Goal: Find specific page/section: Find specific page/section

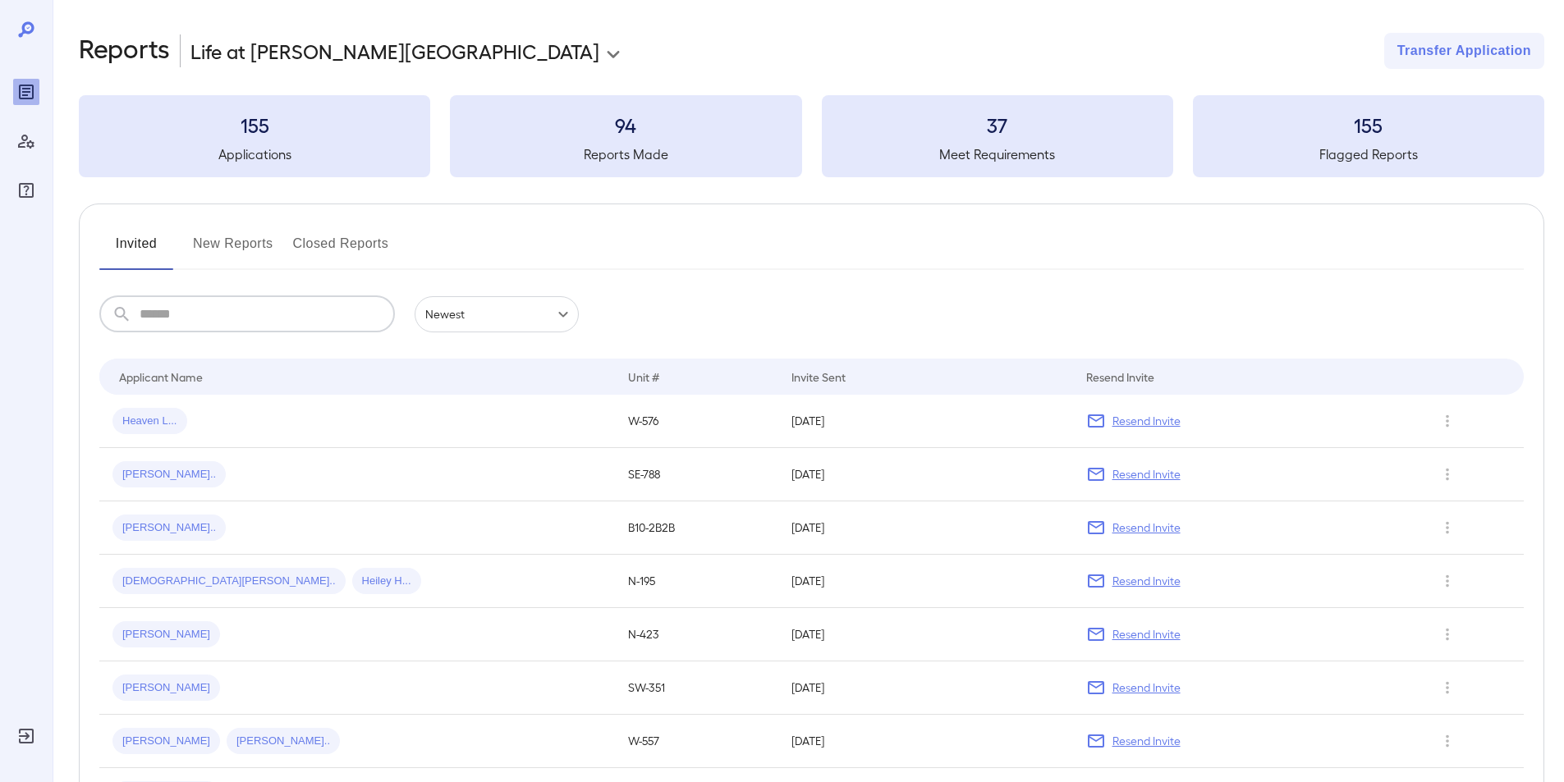
click at [162, 318] on input "text" at bounding box center [267, 314] width 255 height 36
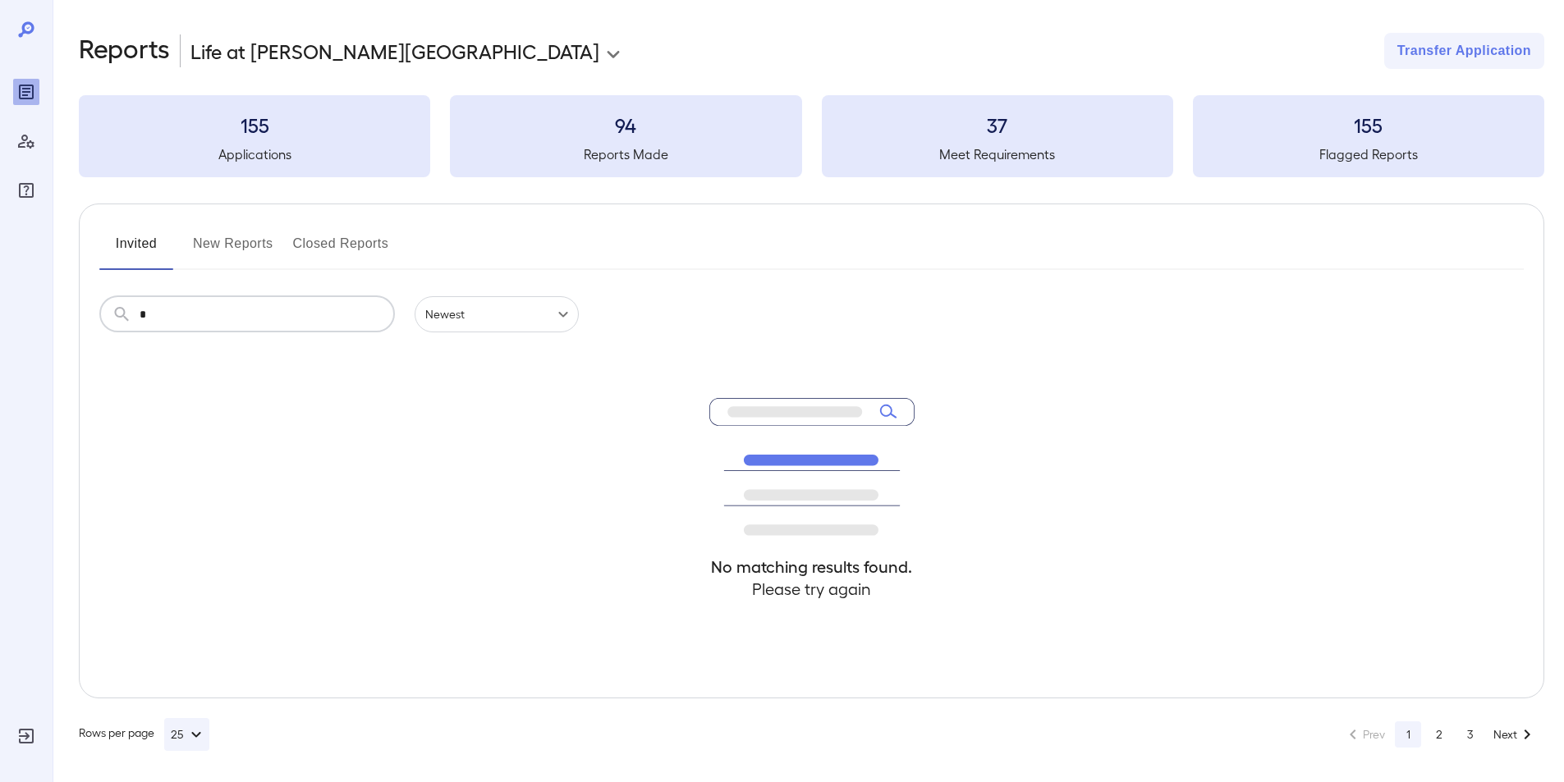
type input "*"
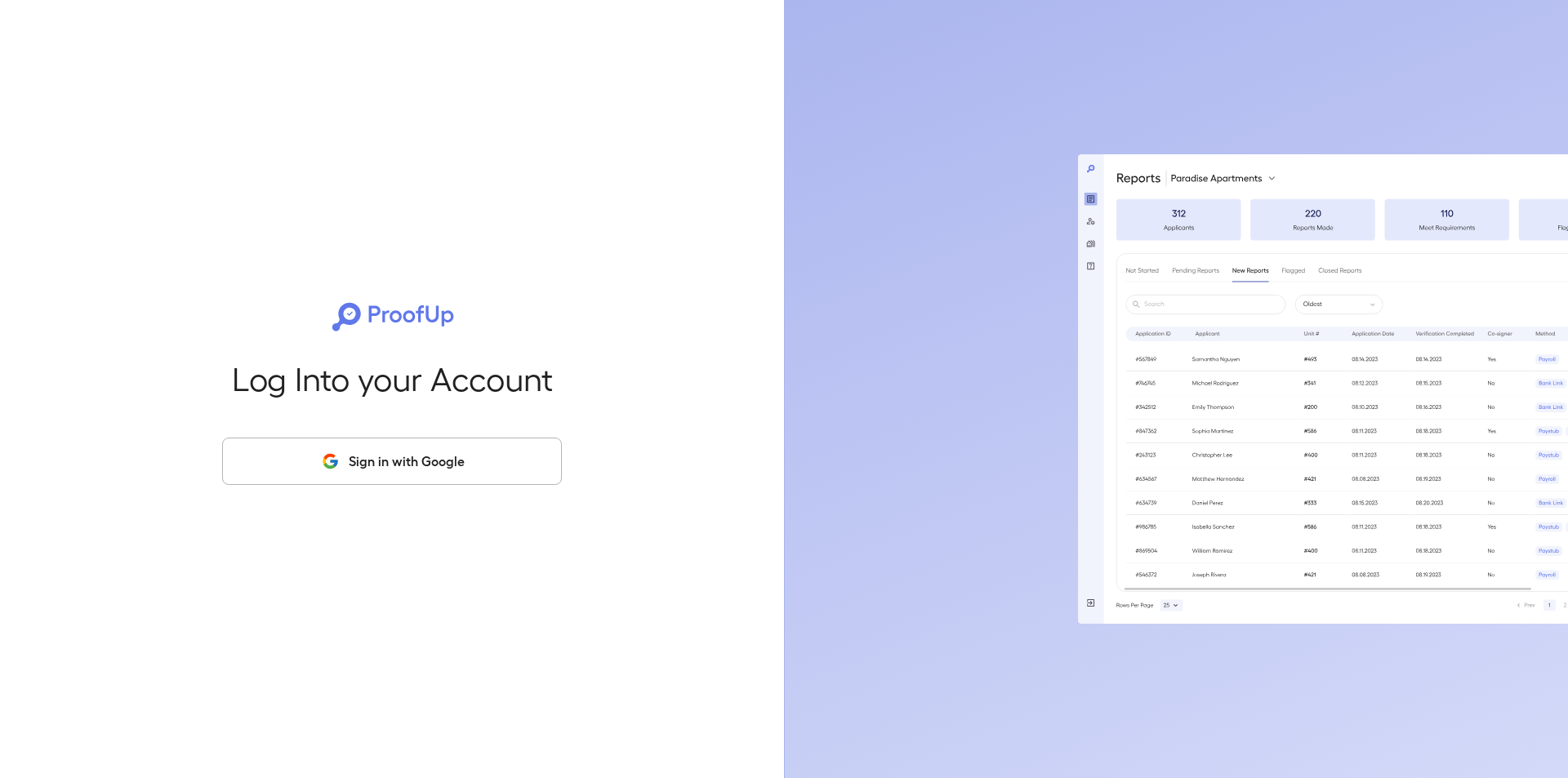
click at [385, 464] on button "Sign in with Google" at bounding box center [392, 462] width 340 height 48
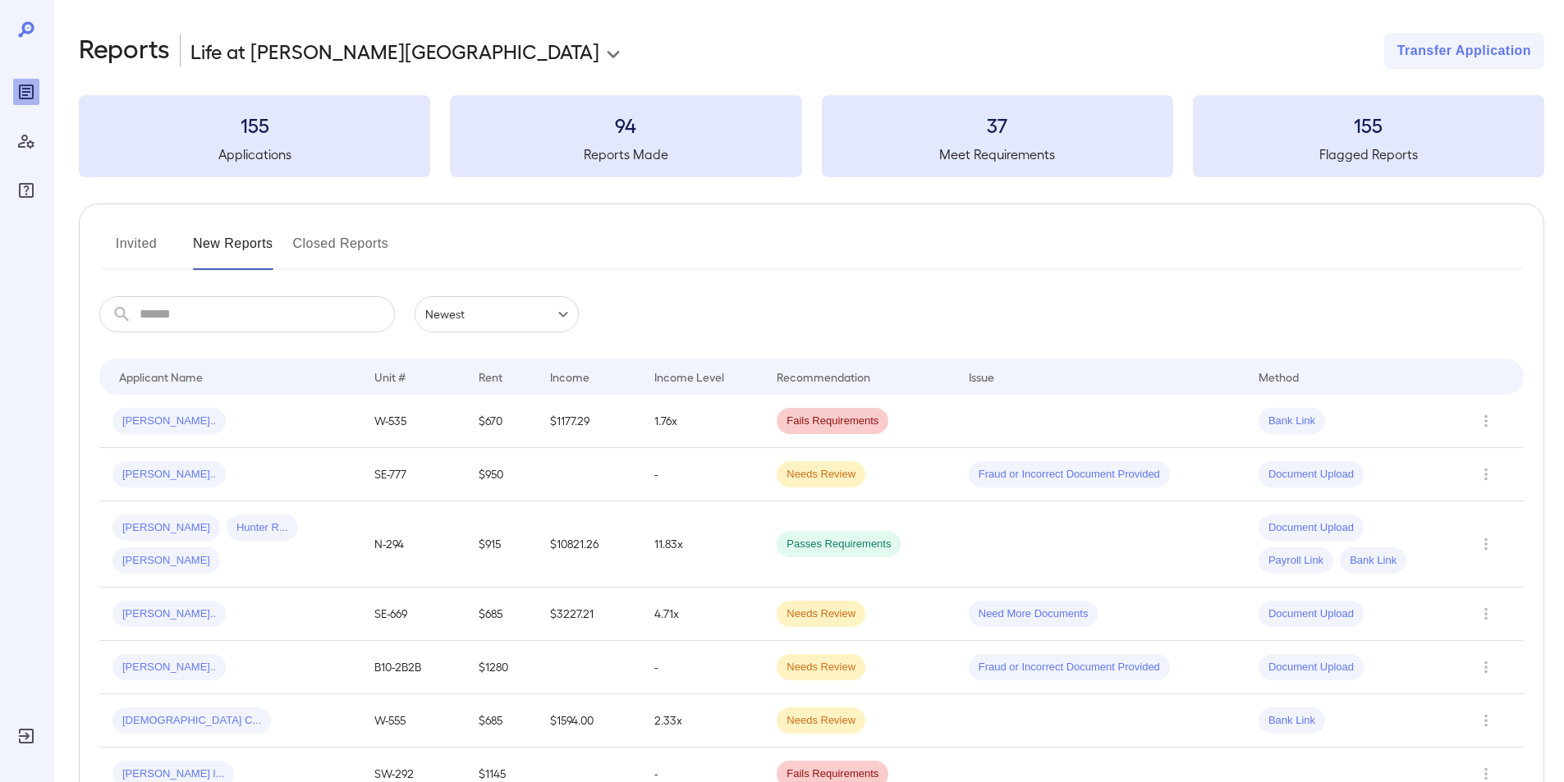
drag, startPoint x: 143, startPoint y: 237, endPoint x: 145, endPoint y: 294, distance: 56.7
click at [143, 238] on button "Invited" at bounding box center [136, 250] width 74 height 39
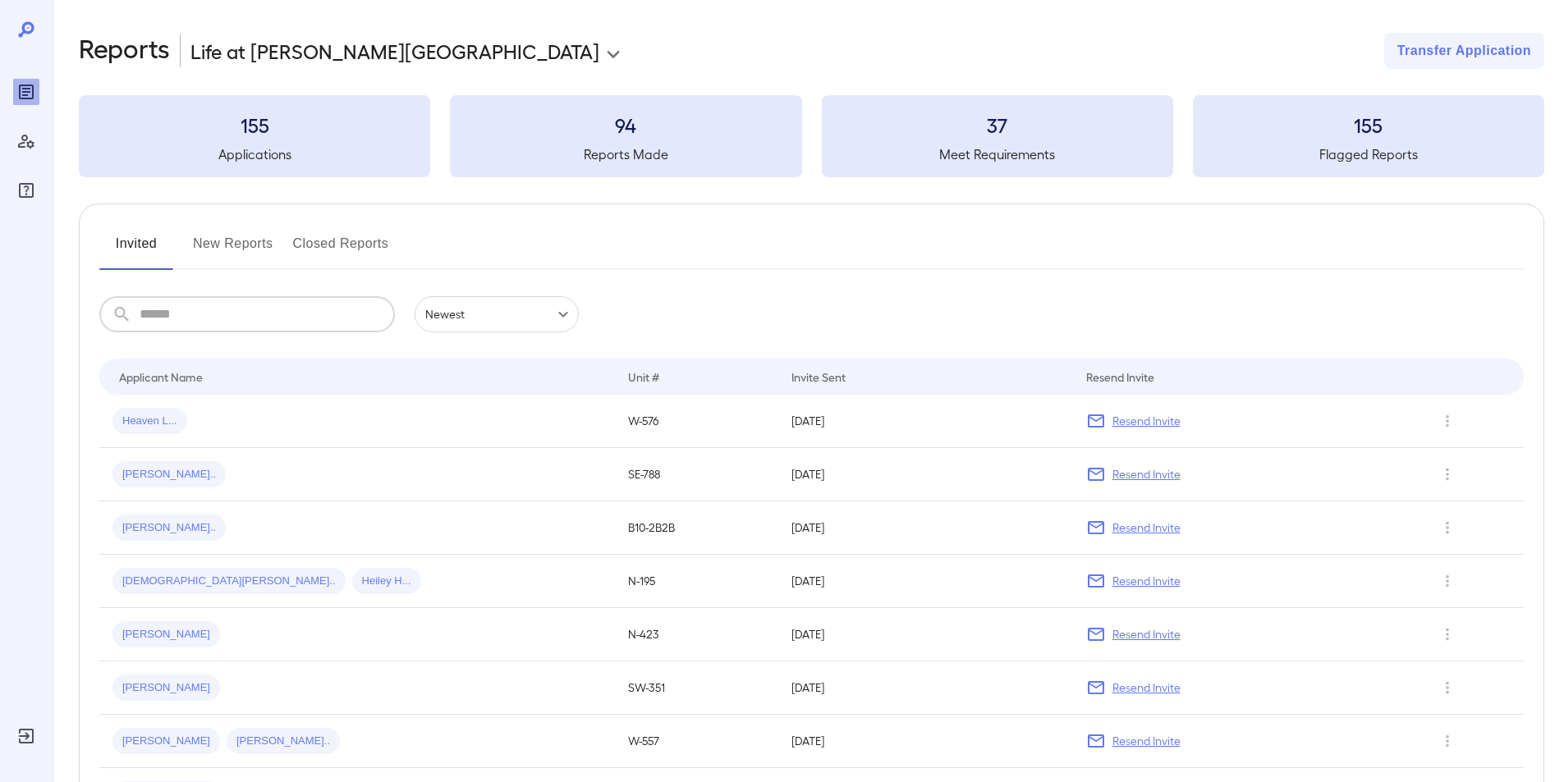
click at [172, 310] on input "text" at bounding box center [267, 314] width 255 height 36
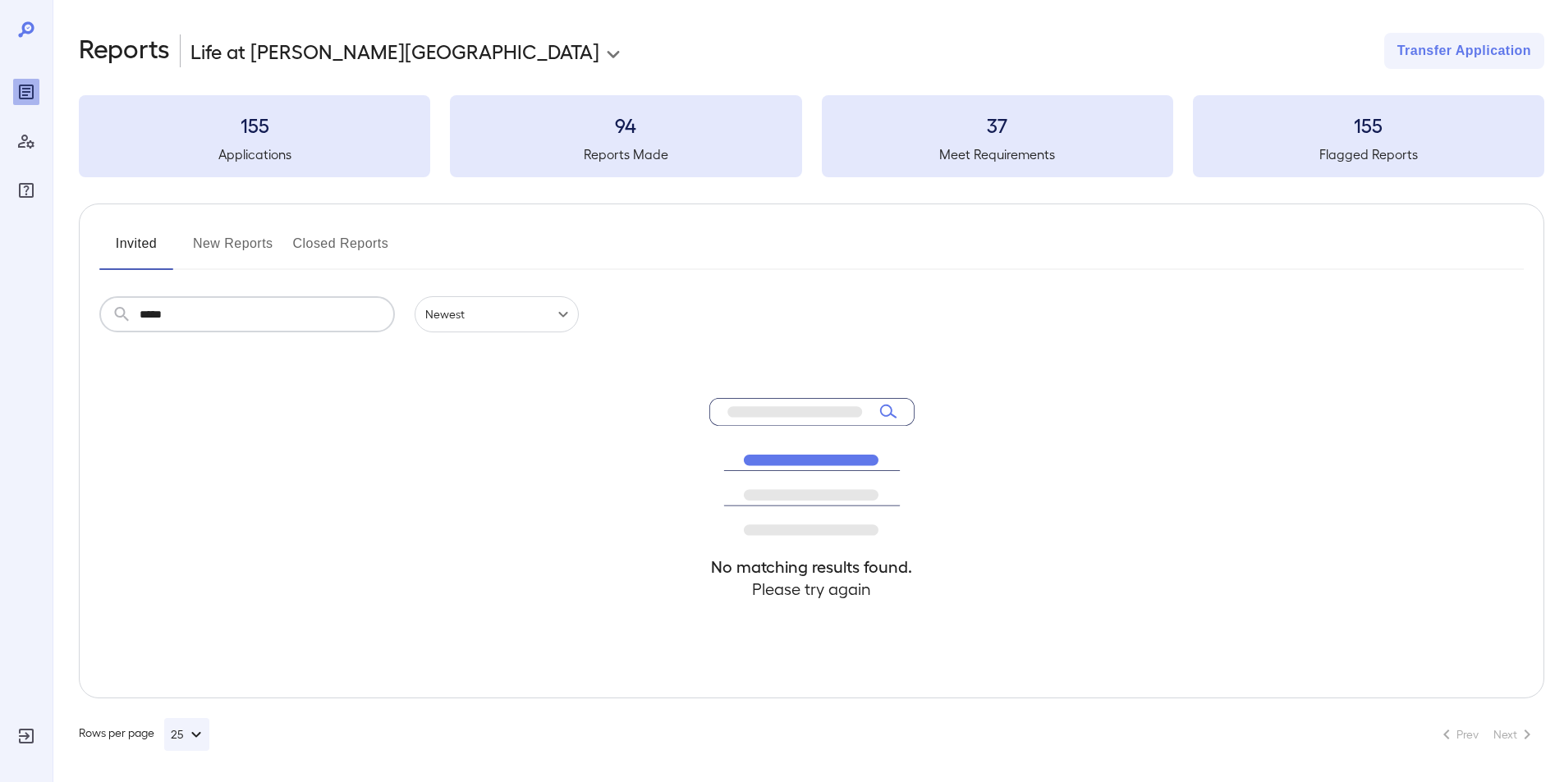
click at [312, 321] on input "*****" at bounding box center [267, 314] width 255 height 36
type input "*"
